Goal: Check status: Check status

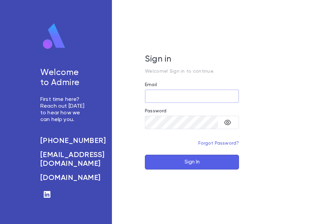
type input "**********"
click at [145, 154] on button "Sign In" at bounding box center [192, 161] width 94 height 15
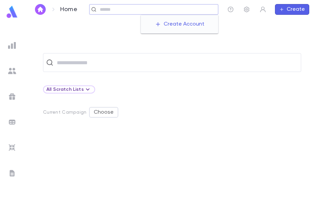
click at [159, 10] on input "text" at bounding box center [156, 9] width 117 height 6
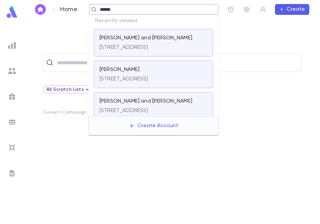
type input "*******"
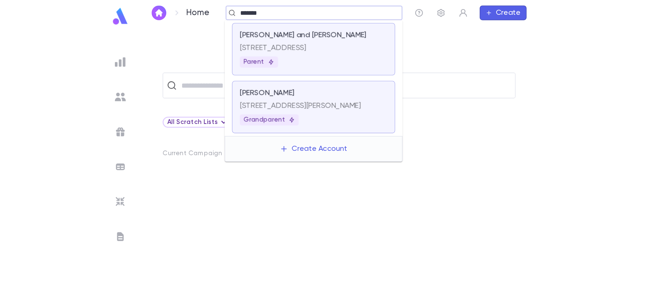
scroll to position [2, 0]
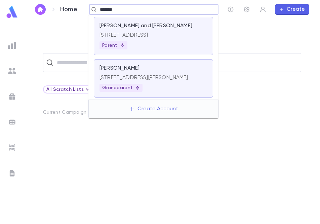
click at [162, 32] on p "[STREET_ADDRESS]" at bounding box center [153, 35] width 108 height 7
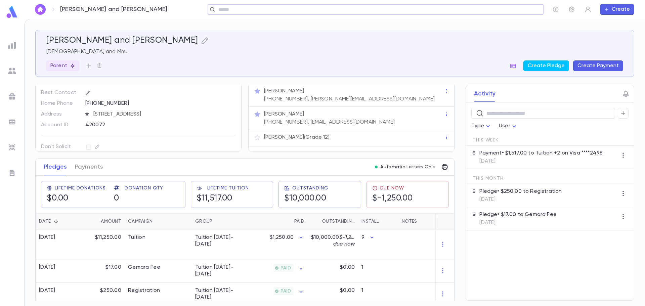
scroll to position [26, 0]
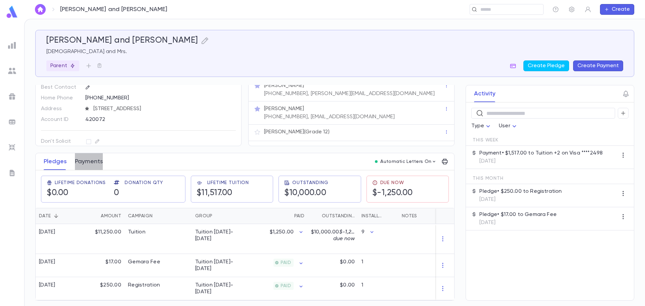
click at [80, 157] on button "Payments" at bounding box center [89, 161] width 28 height 17
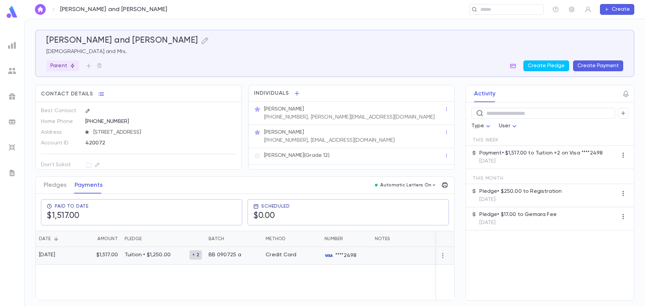
click at [194, 223] on span "+ 2" at bounding box center [195, 254] width 12 height 5
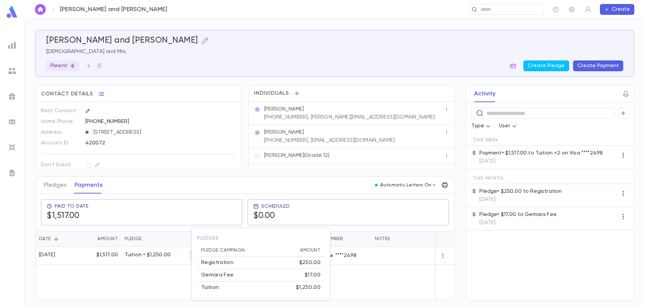
click at [159, 223] on div at bounding box center [322, 153] width 645 height 306
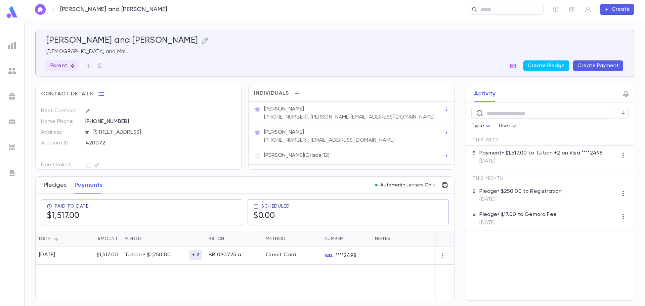
click at [47, 188] on button "Pledges" at bounding box center [55, 185] width 23 height 17
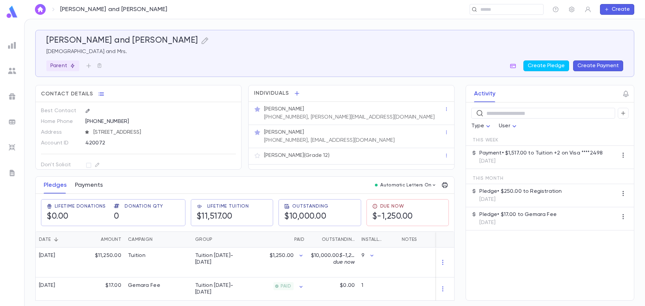
click at [84, 191] on button "Payments" at bounding box center [89, 185] width 28 height 17
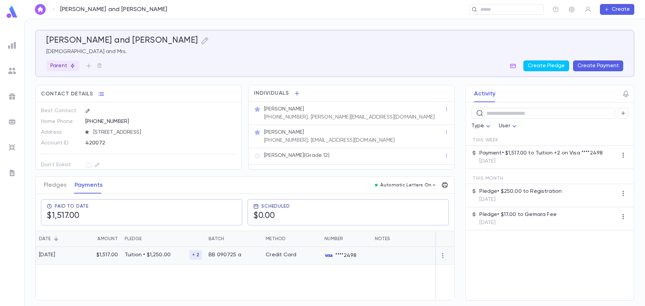
click at [319, 223] on div at bounding box center [445, 256] width 18 height 18
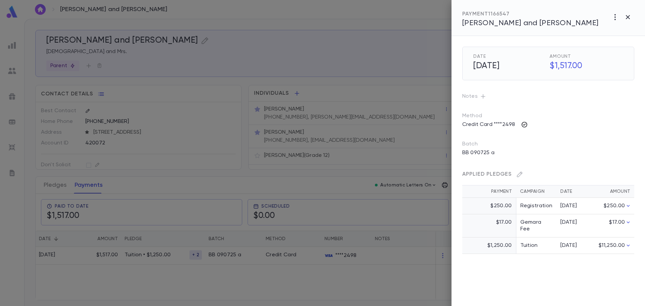
click at [319, 125] on icon "button" at bounding box center [524, 124] width 7 height 7
click at [319, 139] on div at bounding box center [322, 153] width 645 height 306
click at [319, 18] on icon "button" at bounding box center [627, 17] width 8 height 8
